Goal: Task Accomplishment & Management: Use online tool/utility

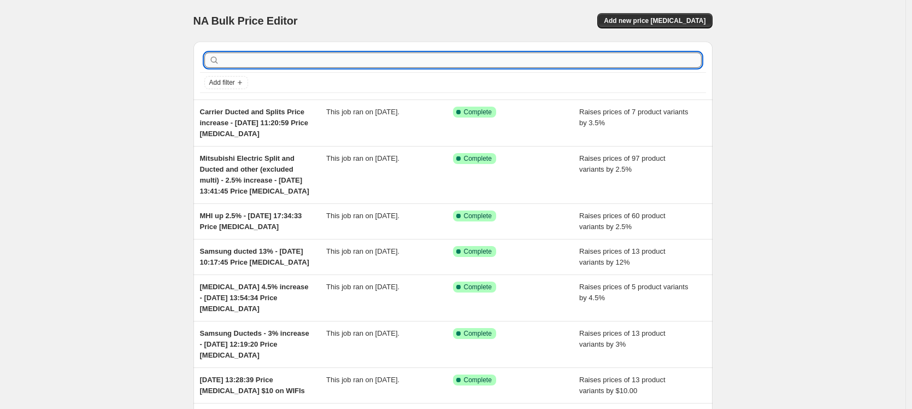
click at [266, 61] on input "text" at bounding box center [462, 59] width 480 height 15
type input "[MEDICAL_DATA]"
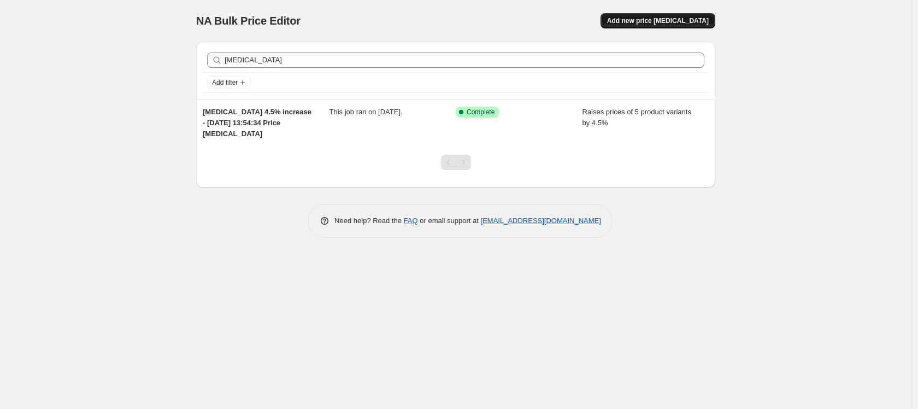
click at [654, 22] on span "Add new price [MEDICAL_DATA]" at bounding box center [658, 20] width 102 height 9
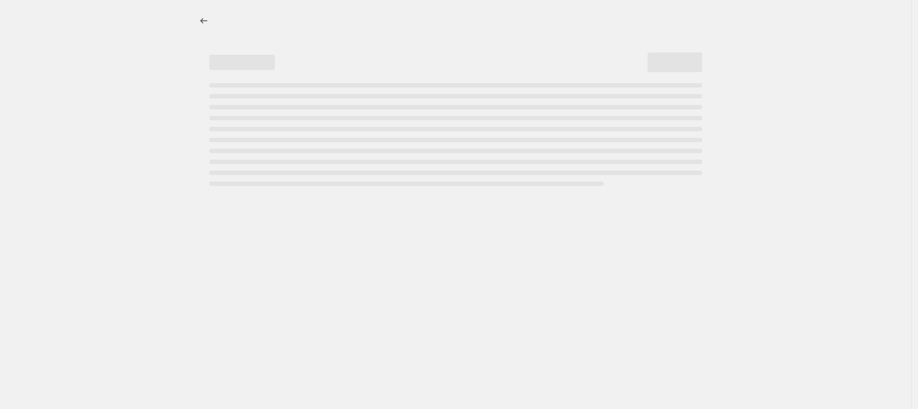
select select "percentage"
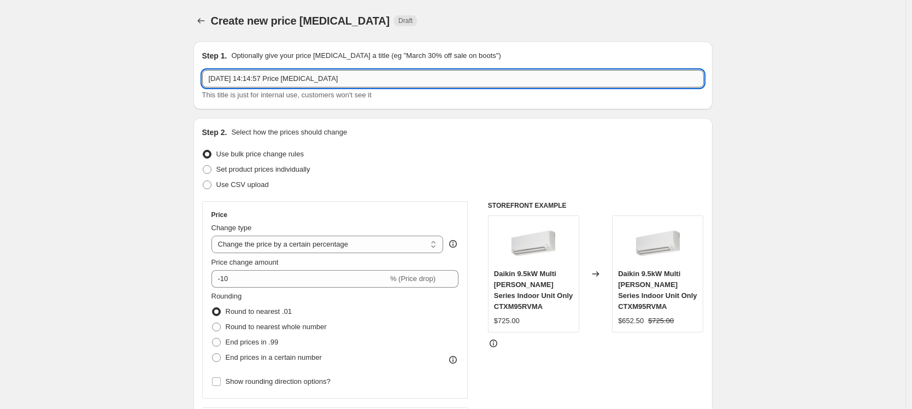
click at [212, 78] on input "[DATE] 14:14:57 Price [MEDICAL_DATA]" at bounding box center [452, 78] width 501 height 17
type input "[MEDICAL_DATA] price increase 4.5% [DATE] 14:14:57 Price [MEDICAL_DATA]"
click at [300, 241] on select "Change the price to a certain amount Change the price by a certain amount Chang…" at bounding box center [327, 243] width 232 height 17
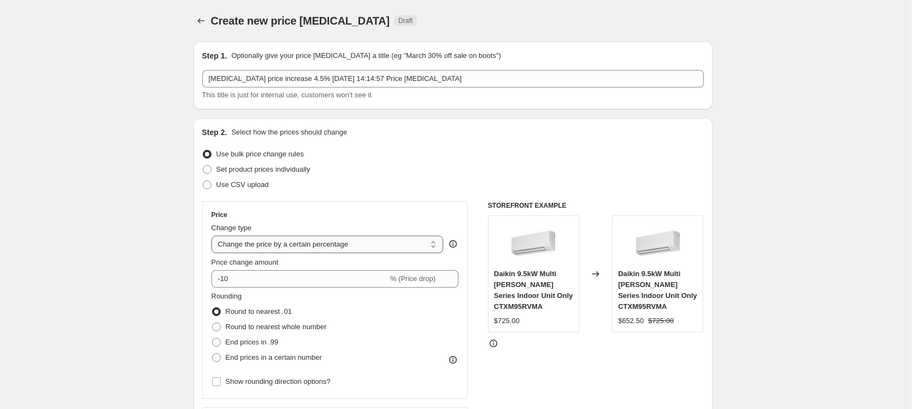
click at [214, 235] on select "Change the price to a certain amount Change the price by a certain amount Chang…" at bounding box center [327, 243] width 232 height 17
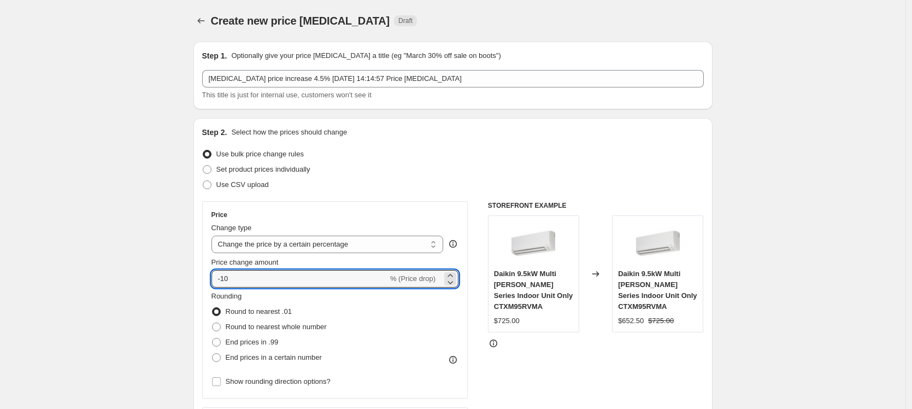
drag, startPoint x: 274, startPoint y: 273, endPoint x: 202, endPoint y: 279, distance: 72.9
click at [202, 279] on div "Step 2. Select how the prices should change Use bulk price change rules Set pro…" at bounding box center [452, 309] width 519 height 383
type input "5"
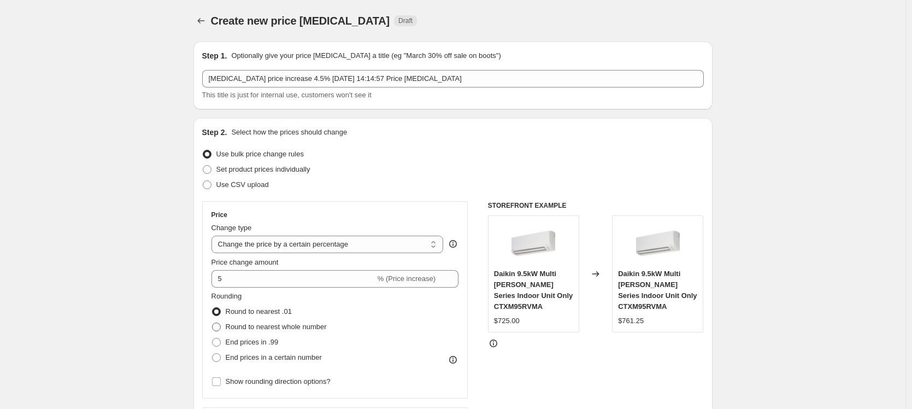
click at [220, 326] on span at bounding box center [216, 326] width 9 height 9
click at [212, 323] on input "Round to nearest whole number" at bounding box center [212, 322] width 1 height 1
radio input "true"
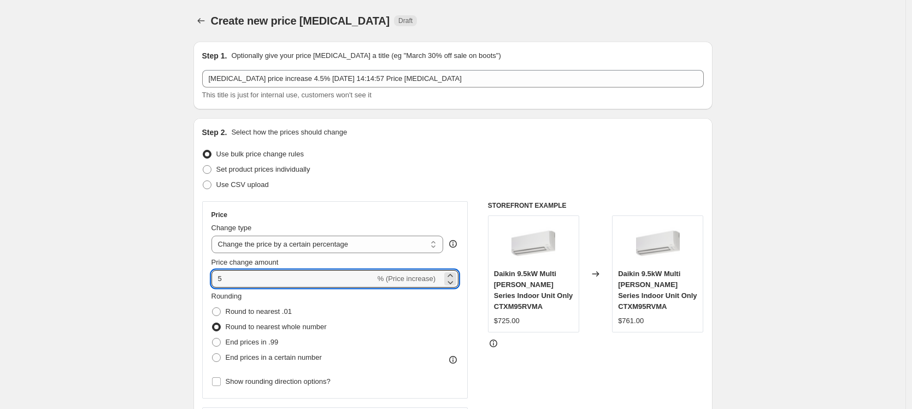
drag, startPoint x: 246, startPoint y: 281, endPoint x: 203, endPoint y: 276, distance: 43.4
click at [203, 276] on div "Step 2. Select how the prices should change Use bulk price change rules Set pro…" at bounding box center [452, 309] width 519 height 383
type input "4.5"
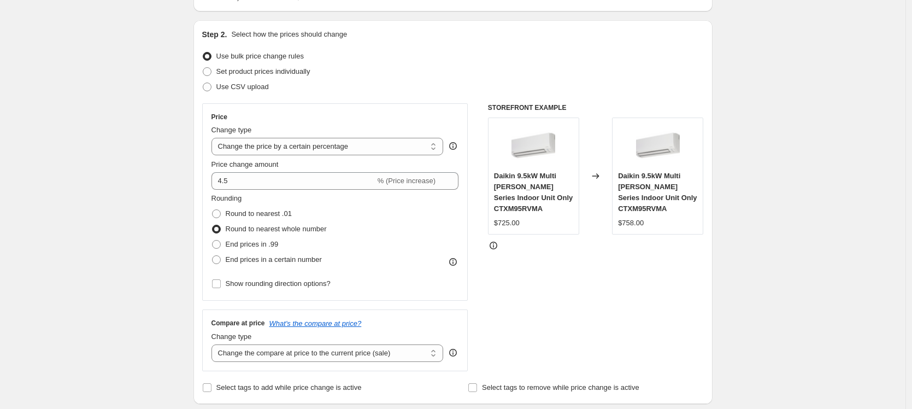
scroll to position [203, 0]
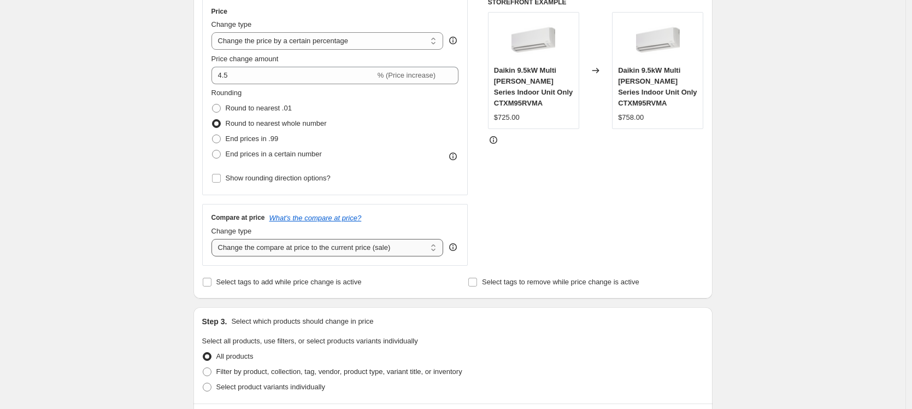
click at [366, 251] on select "Change the compare at price to the current price (sale) Change the compare at p…" at bounding box center [327, 247] width 232 height 17
select select "pp"
click at [214, 239] on select "Change the compare at price to the current price (sale) Change the compare at p…" at bounding box center [327, 247] width 232 height 17
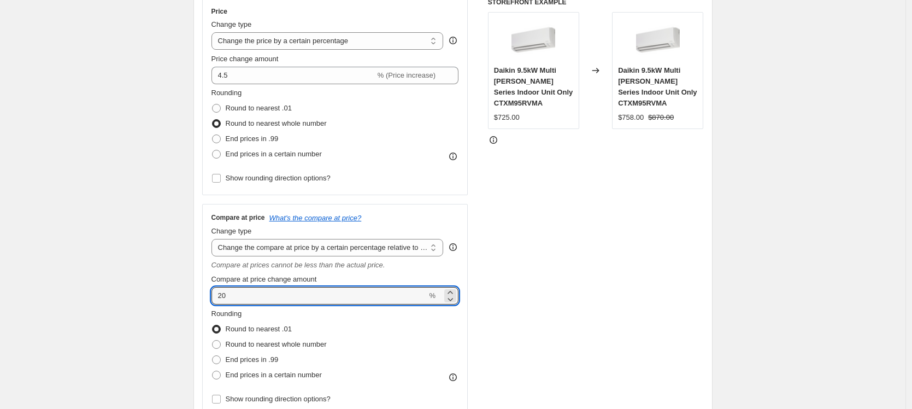
drag, startPoint x: 243, startPoint y: 299, endPoint x: 207, endPoint y: 293, distance: 36.6
click at [207, 293] on div "Compare at price What's the compare at price? Change type Change the compare at…" at bounding box center [335, 310] width 266 height 212
type input "4.5"
click at [217, 341] on span at bounding box center [216, 344] width 9 height 9
click at [212, 340] on input "Round to nearest whole number" at bounding box center [212, 340] width 1 height 1
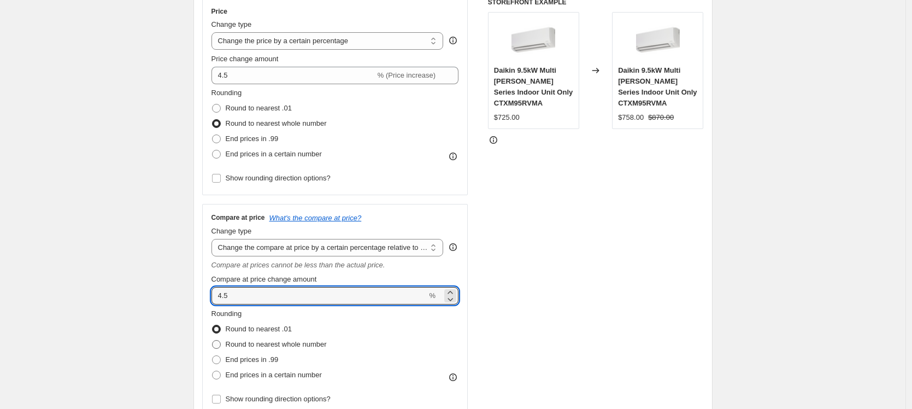
radio input "true"
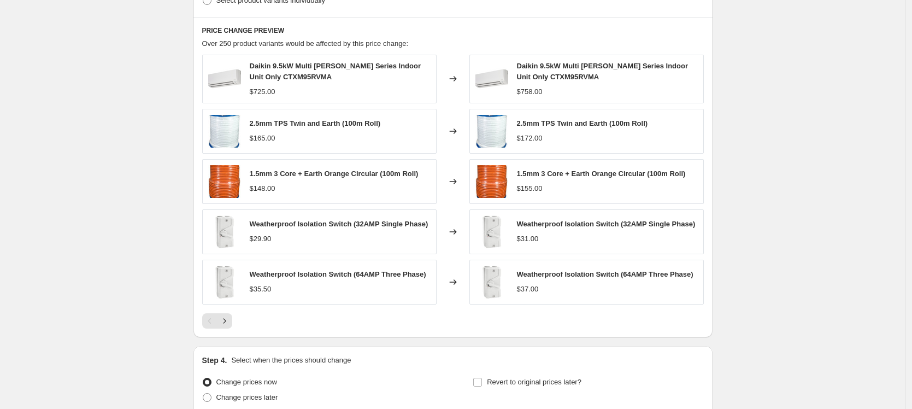
scroll to position [844, 0]
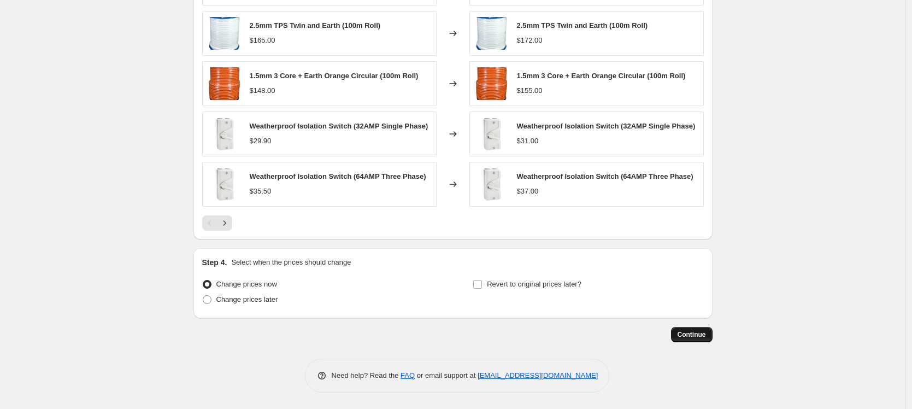
click at [696, 338] on span "Continue" at bounding box center [691, 334] width 28 height 9
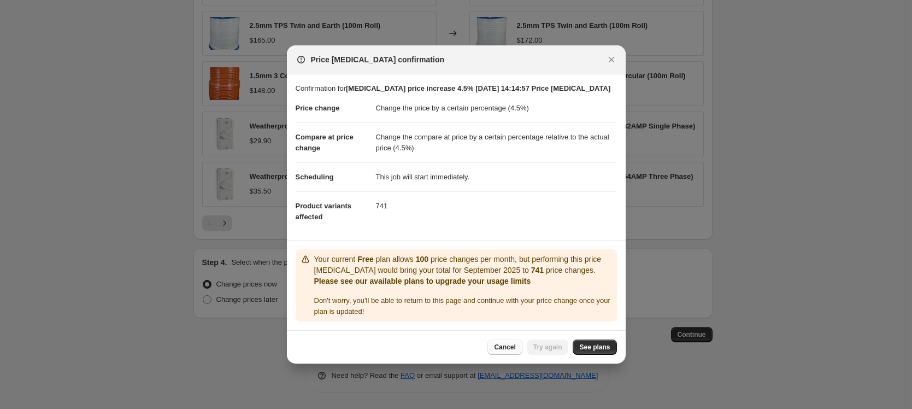
click at [497, 345] on span "Cancel" at bounding box center [504, 347] width 21 height 9
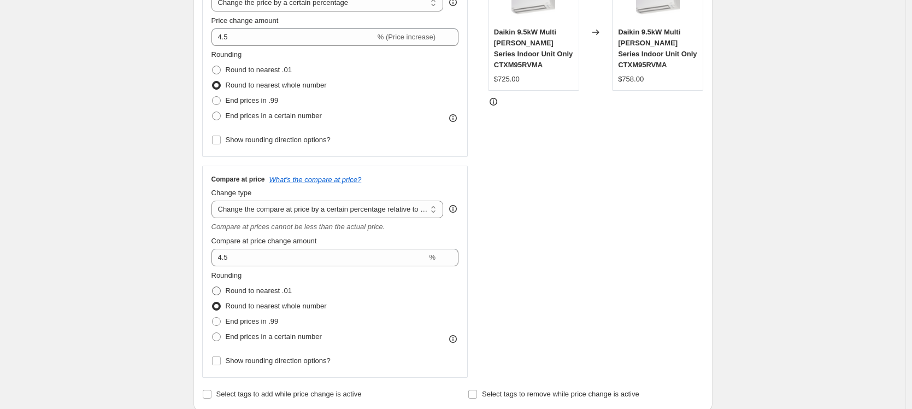
scroll to position [451, 0]
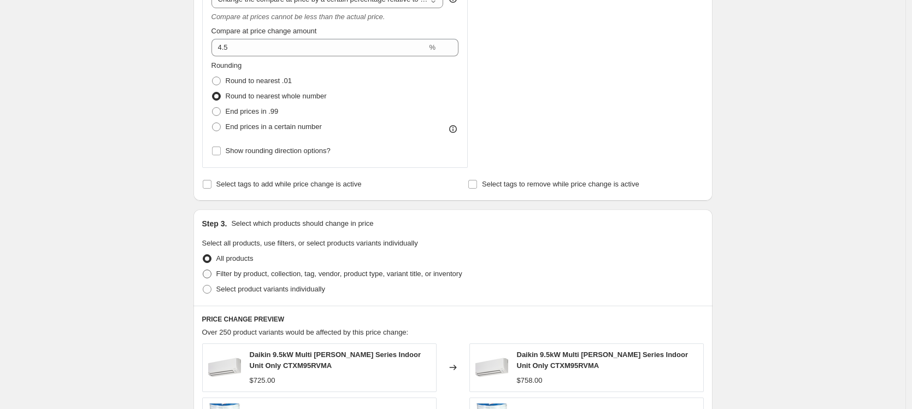
click at [211, 276] on span at bounding box center [207, 273] width 9 height 9
click at [203, 270] on input "Filter by product, collection, tag, vendor, product type, variant title, or inv…" at bounding box center [203, 269] width 1 height 1
radio input "true"
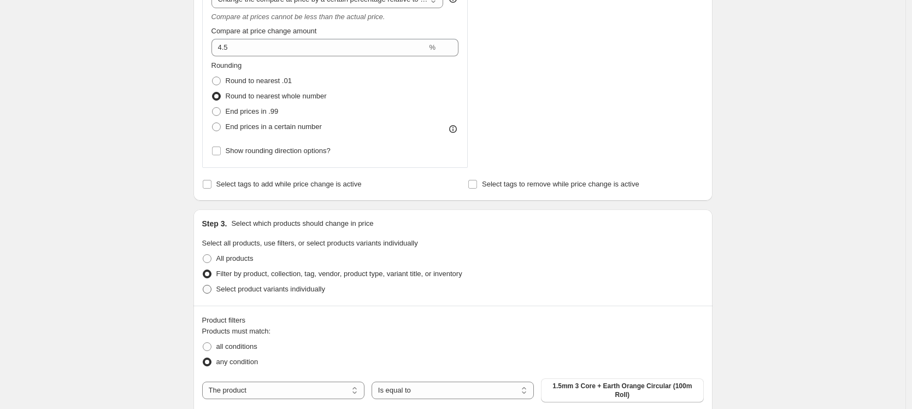
click at [211, 290] on span at bounding box center [207, 289] width 9 height 9
click at [203, 285] on input "Select product variants individually" at bounding box center [203, 285] width 1 height 1
radio input "true"
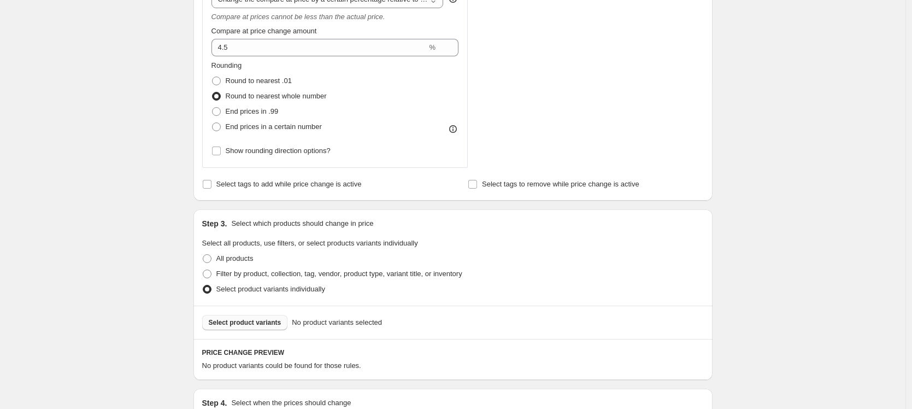
click at [276, 323] on span "Select product variants" at bounding box center [245, 322] width 73 height 9
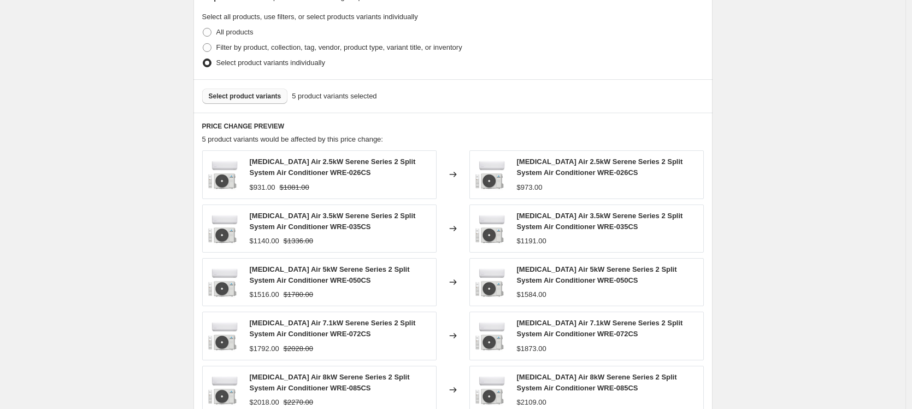
scroll to position [830, 0]
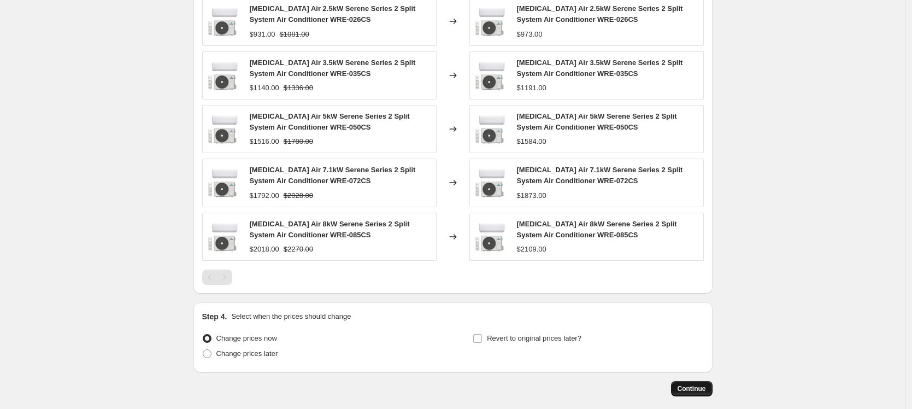
click at [678, 381] on button "Continue" at bounding box center [692, 388] width 42 height 15
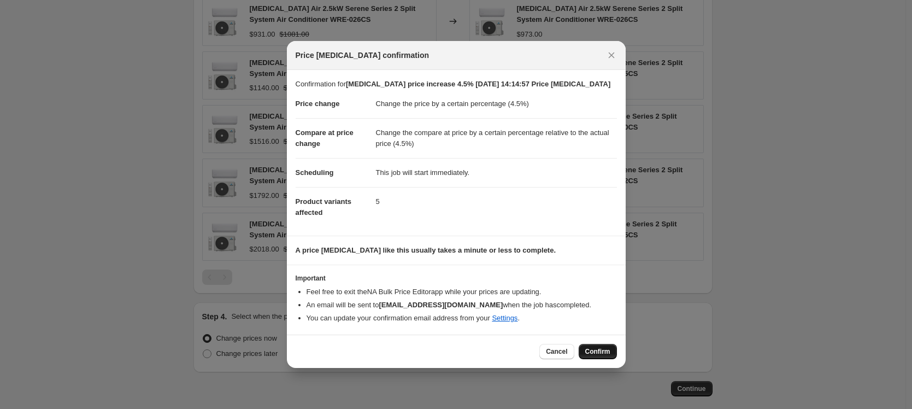
click at [593, 347] on span "Confirm" at bounding box center [597, 351] width 25 height 9
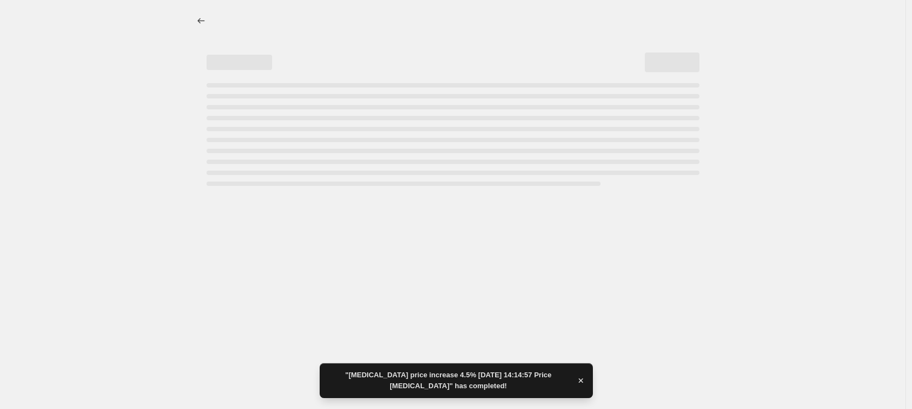
select select "percentage"
select select "pp"
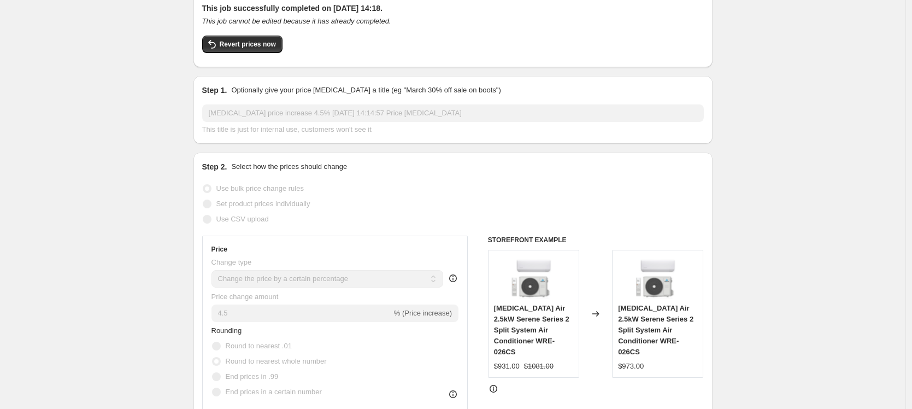
scroll to position [111, 0]
